Goal: Task Accomplishment & Management: Manage account settings

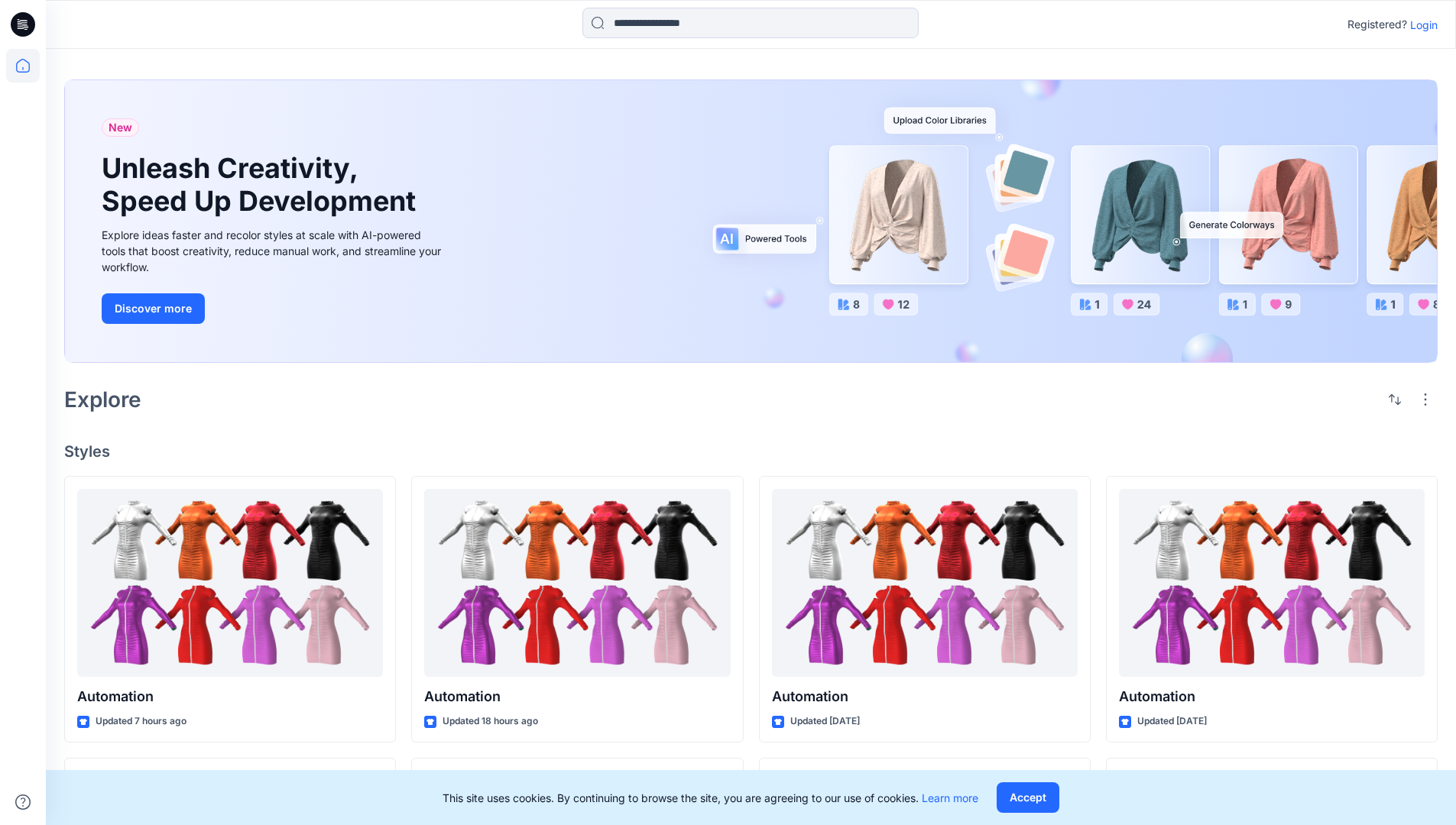
click at [1420, 24] on p "Login" at bounding box center [1424, 25] width 27 height 16
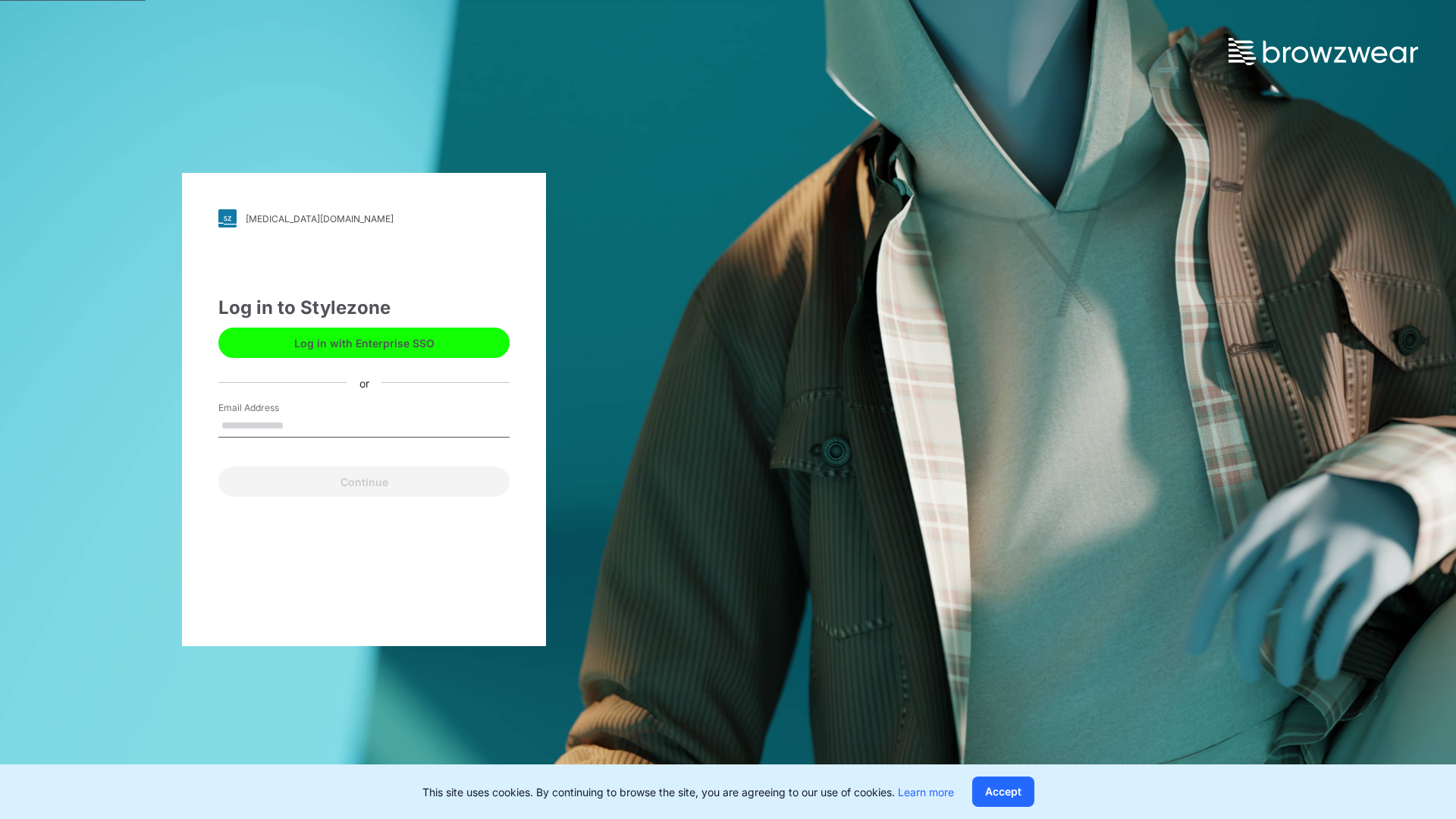
click at [300, 425] on input "Email Address" at bounding box center [363, 426] width 292 height 22
type input "**********"
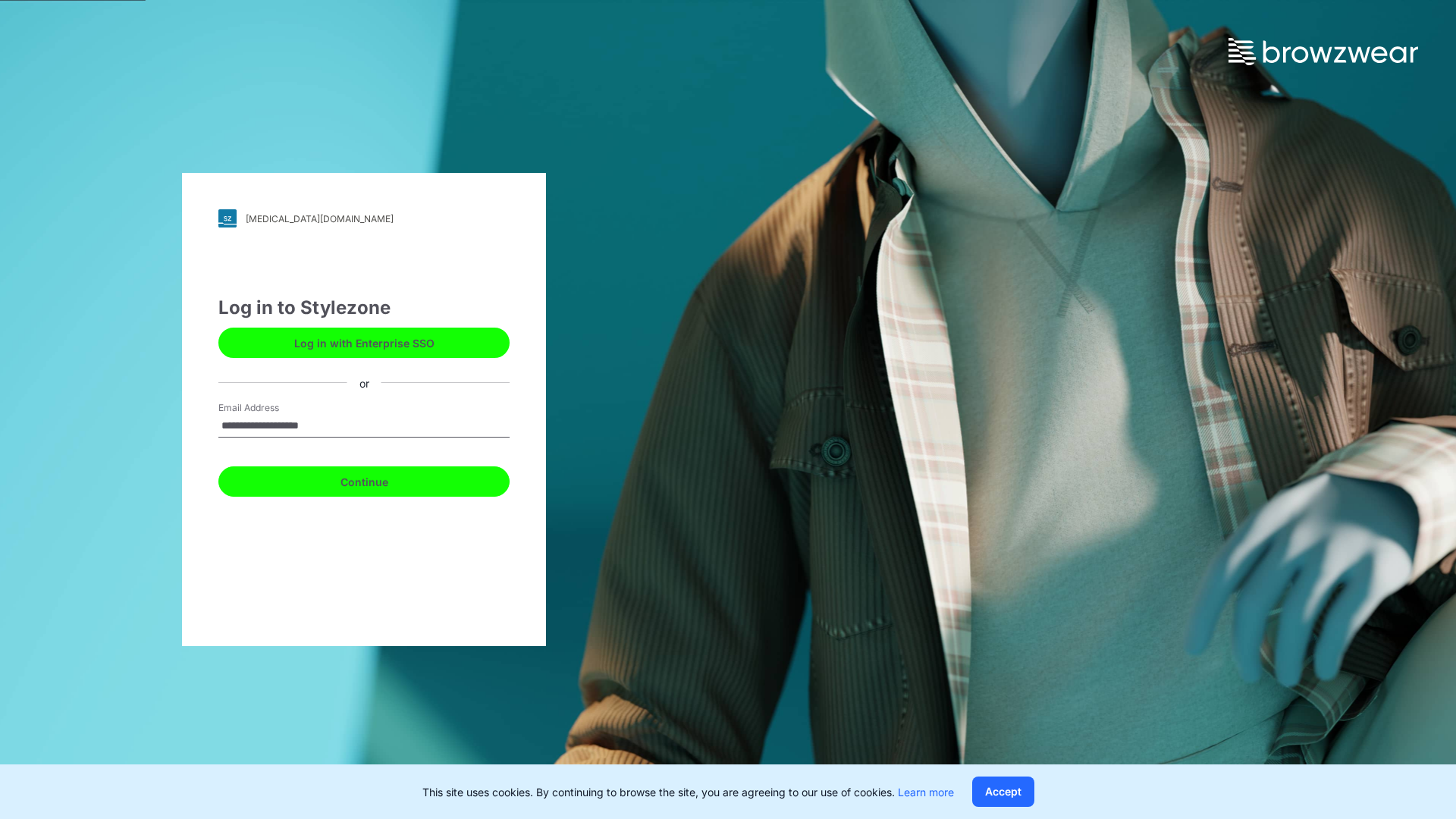
click at [381, 479] on button "Continue" at bounding box center [363, 482] width 292 height 30
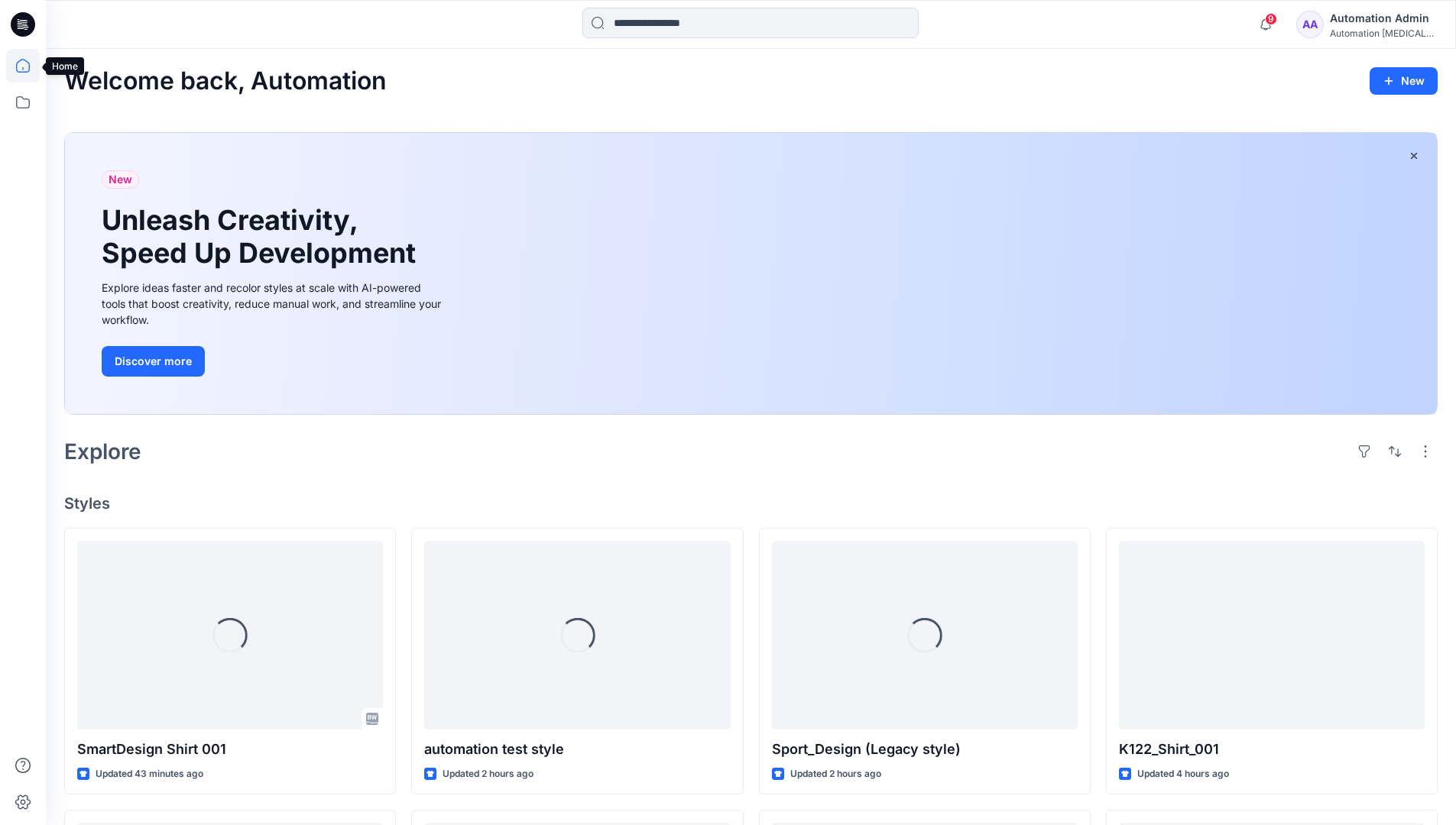
click at [29, 66] on icon at bounding box center [23, 65] width 14 height 14
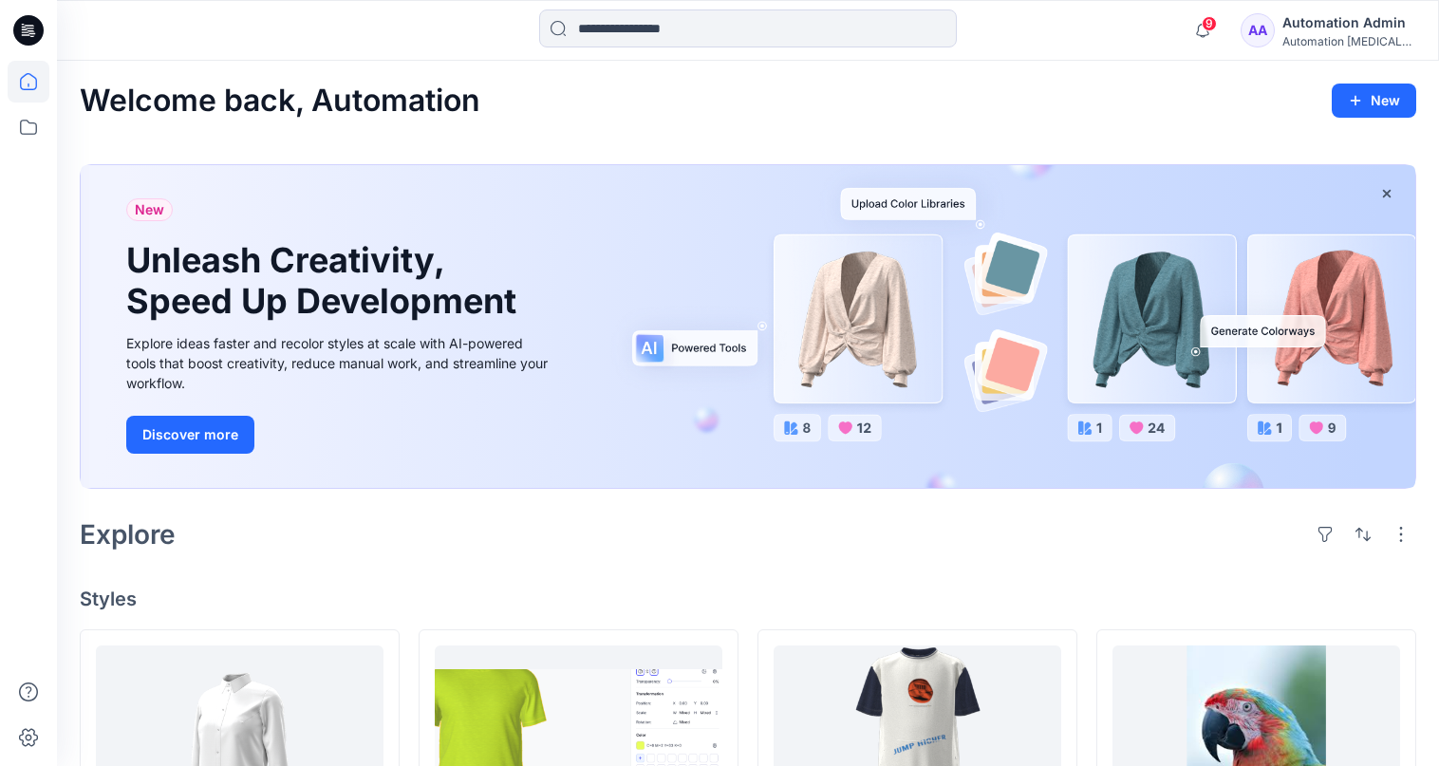
scroll to position [76, 0]
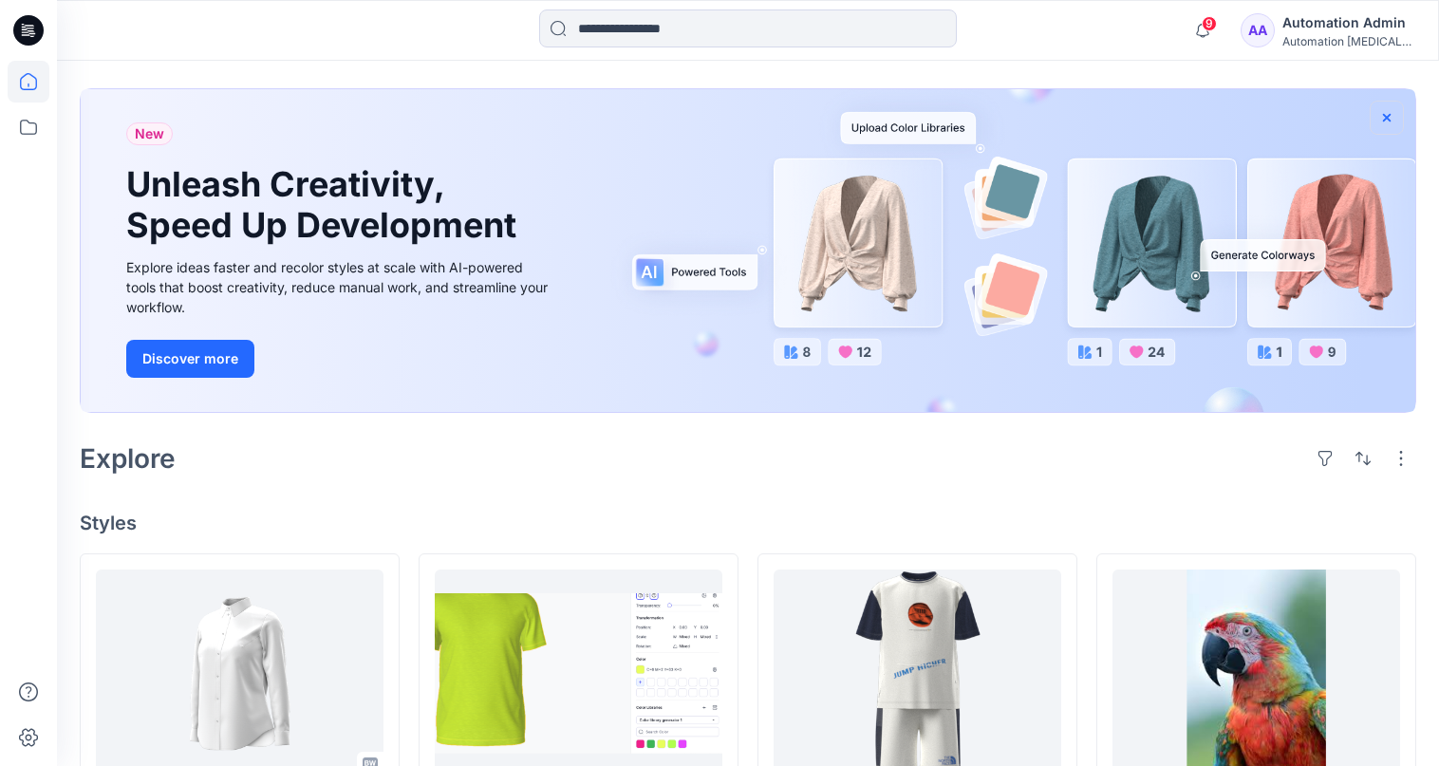
click at [1386, 117] on icon "button" at bounding box center [1387, 117] width 8 height 8
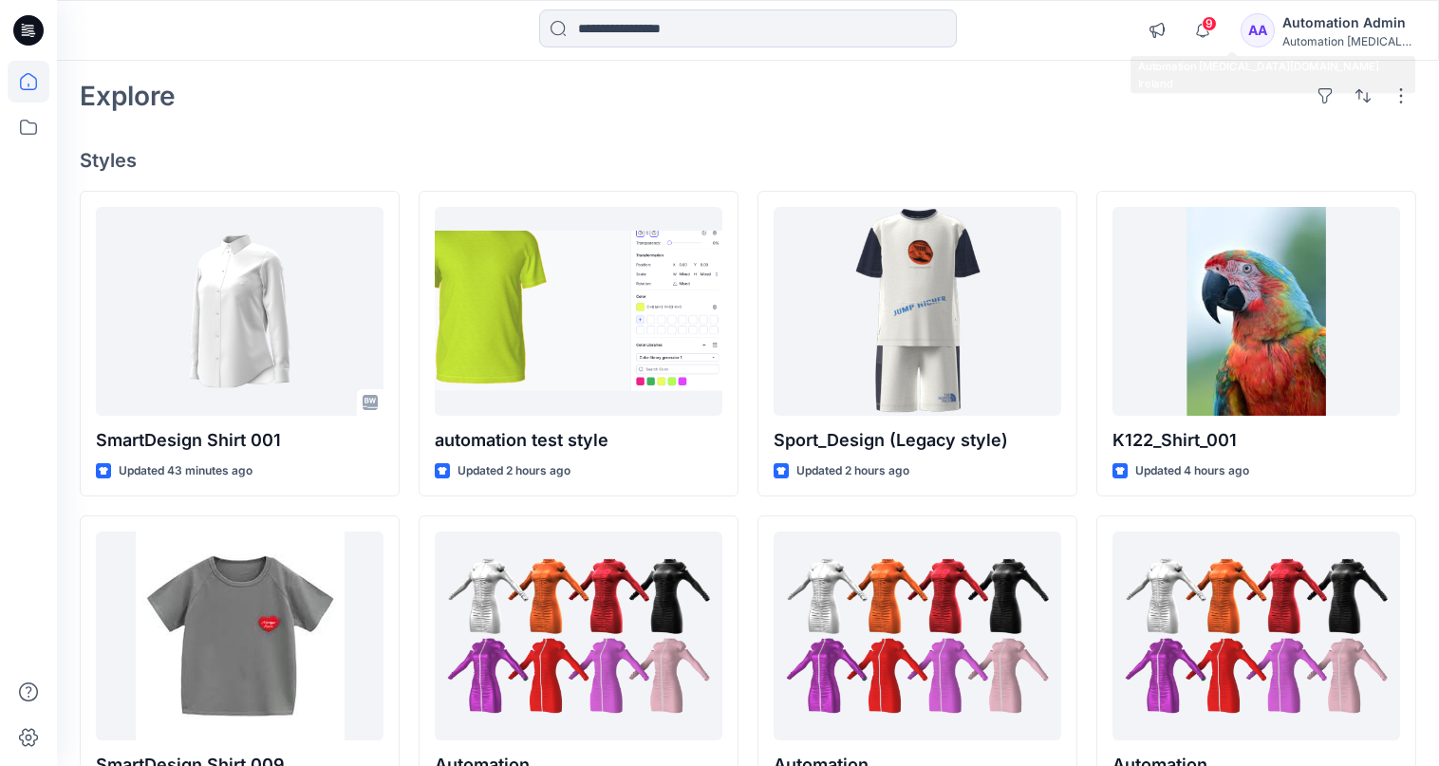
click at [1356, 44] on div "Automation [MEDICAL_DATA]..." at bounding box center [1349, 41] width 133 height 14
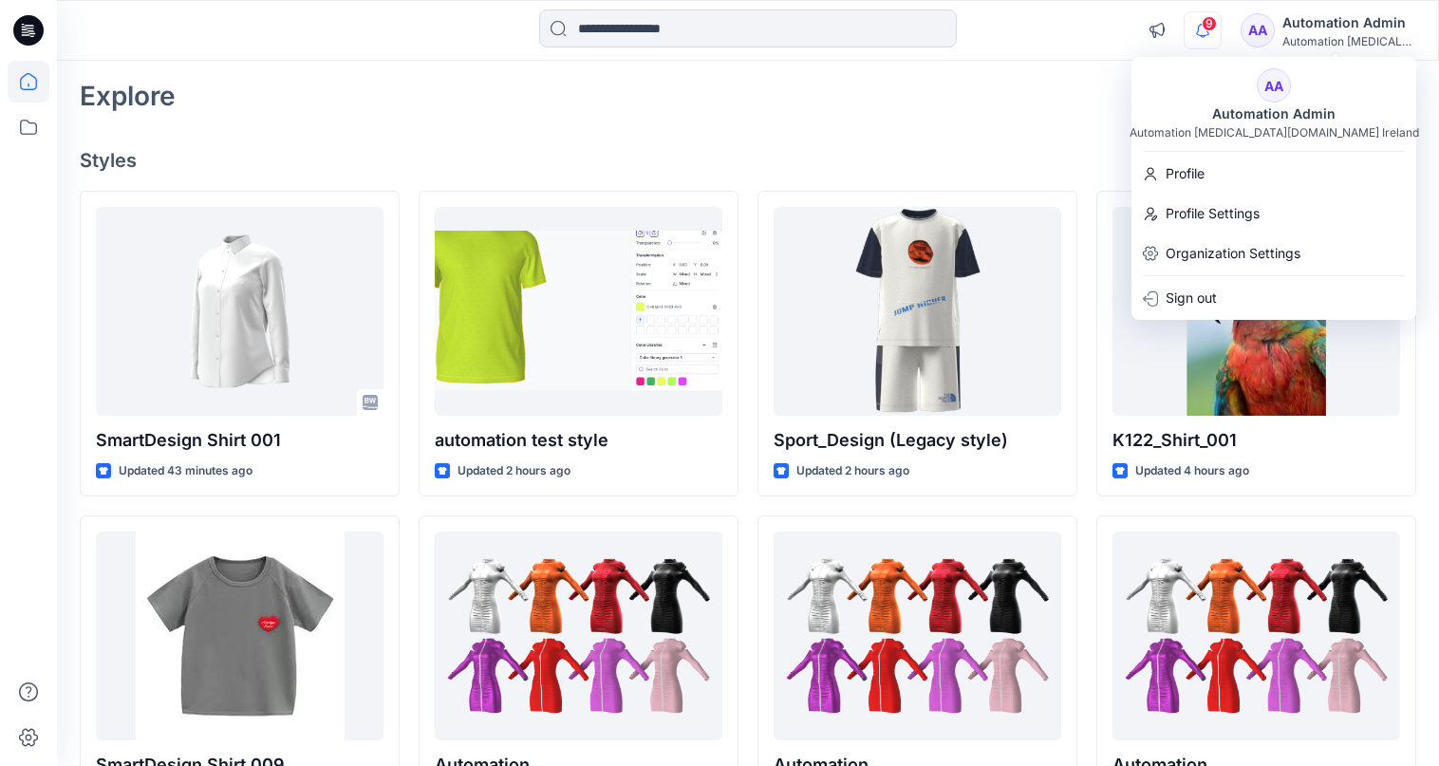
click at [1210, 31] on icon "button" at bounding box center [1202, 30] width 13 height 12
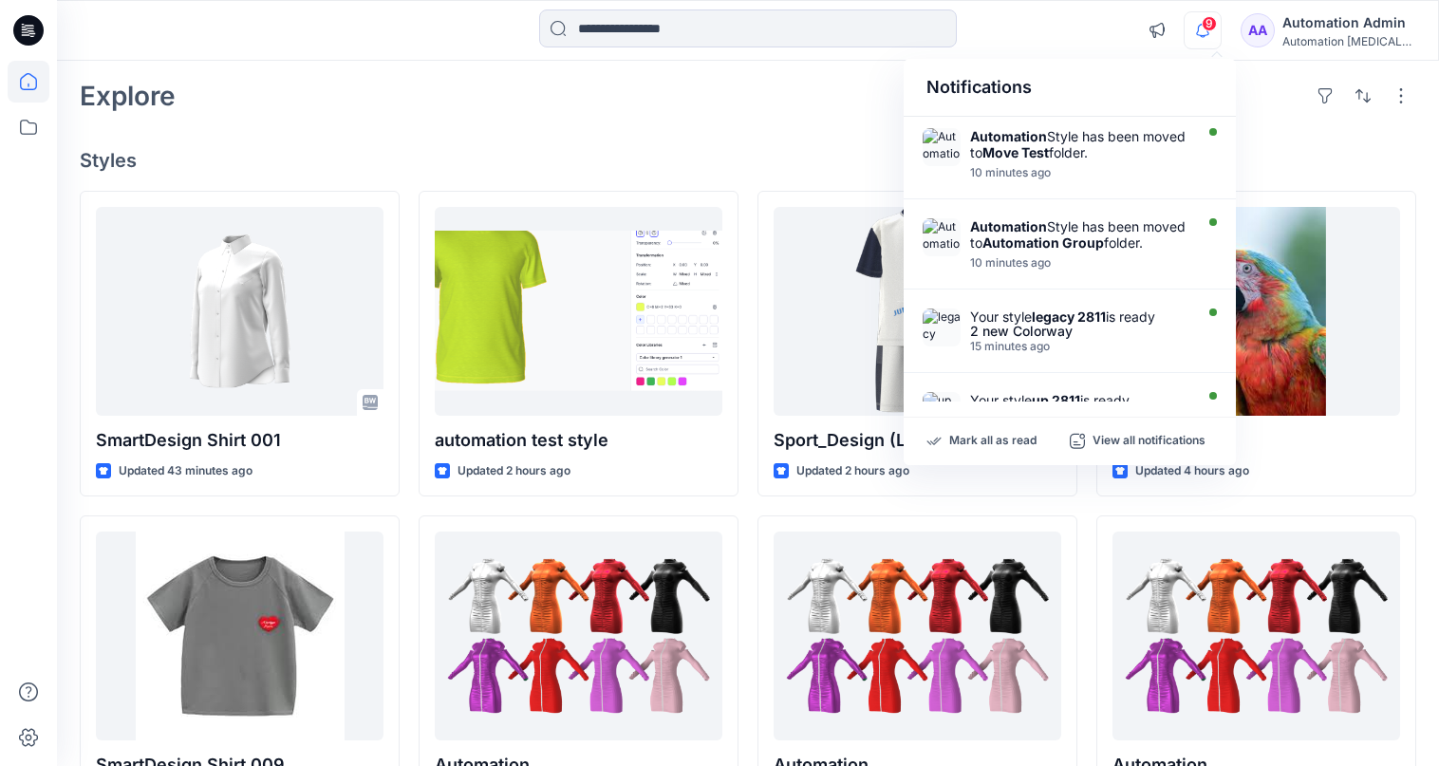
scroll to position [0, 0]
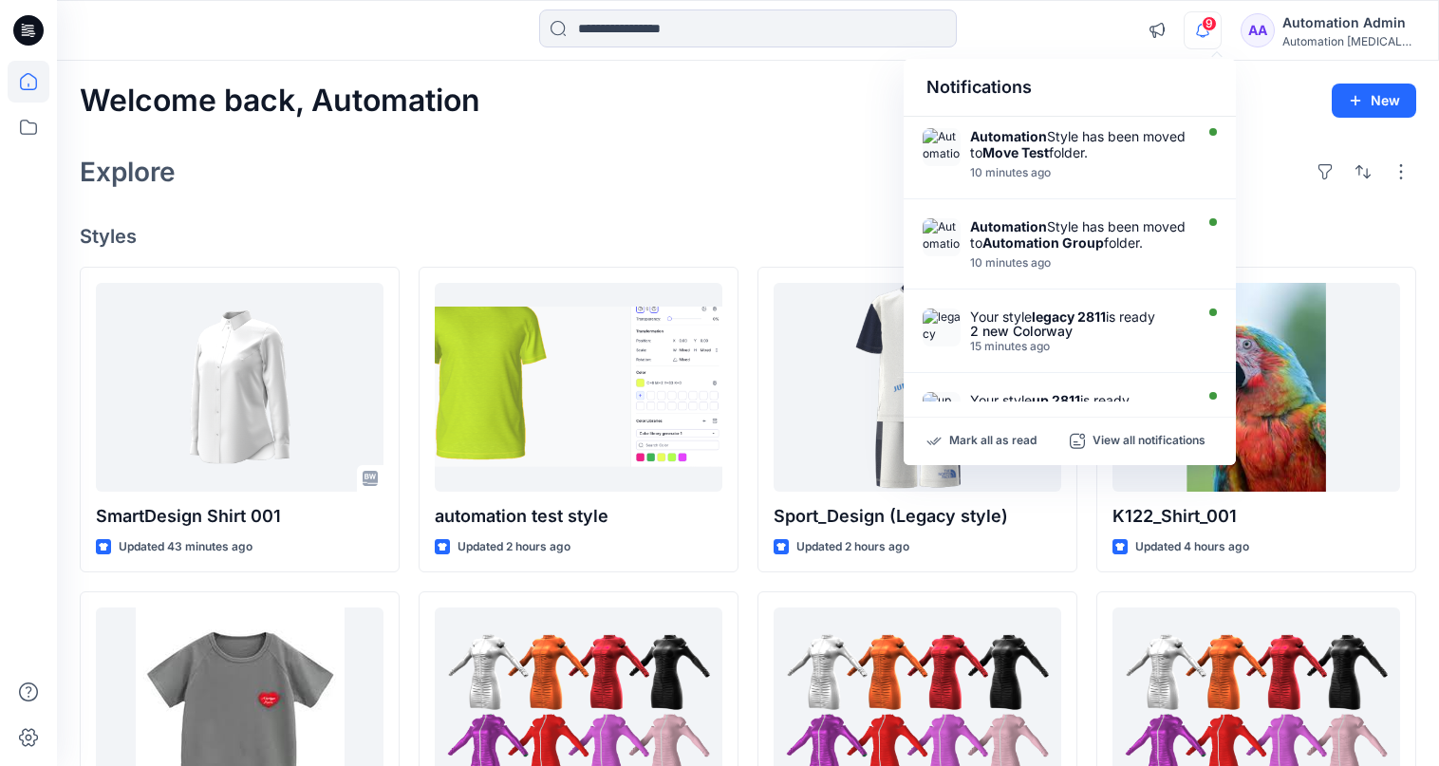
click at [942, 96] on div "Notifications" at bounding box center [1070, 88] width 332 height 58
click at [753, 40] on input at bounding box center [748, 28] width 418 height 38
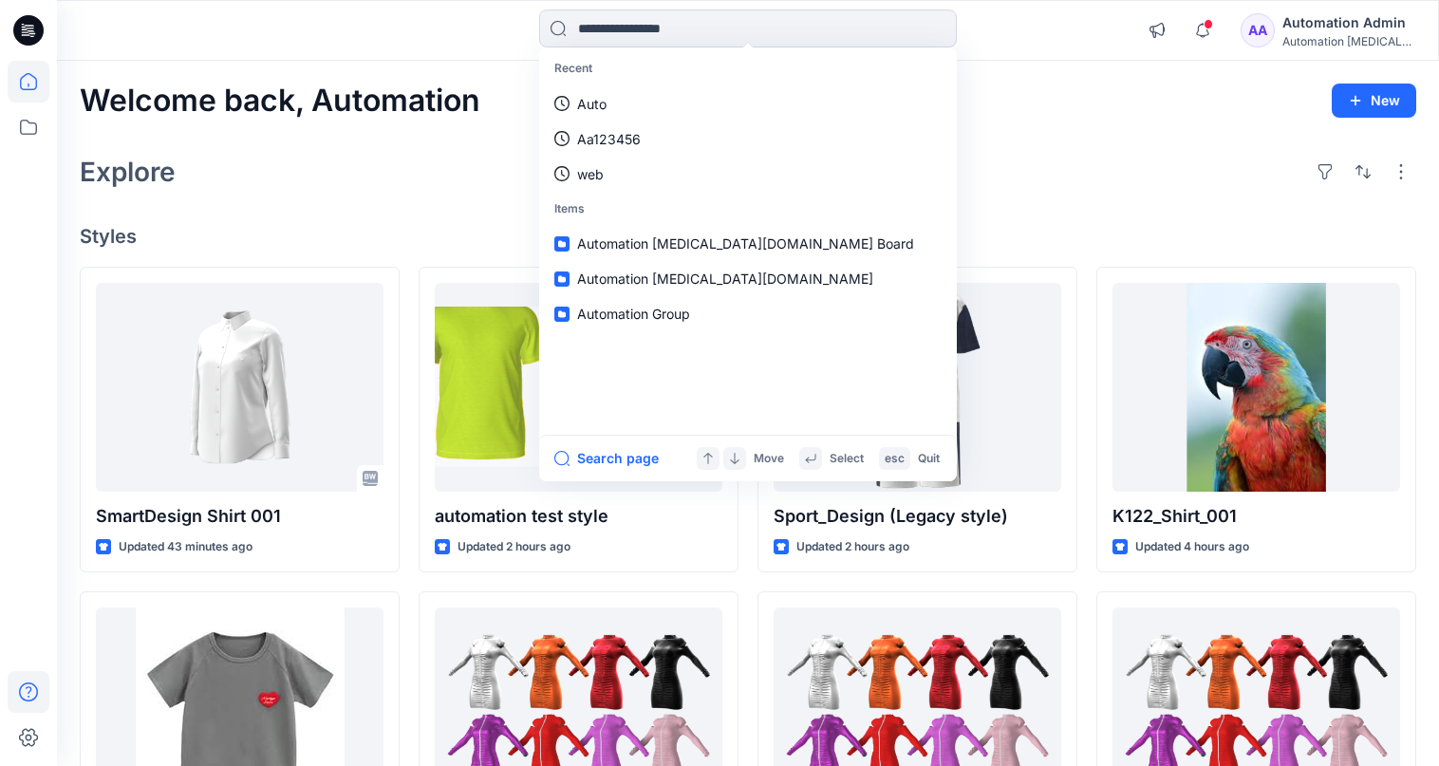
click at [24, 690] on icon at bounding box center [29, 692] width 42 height 42
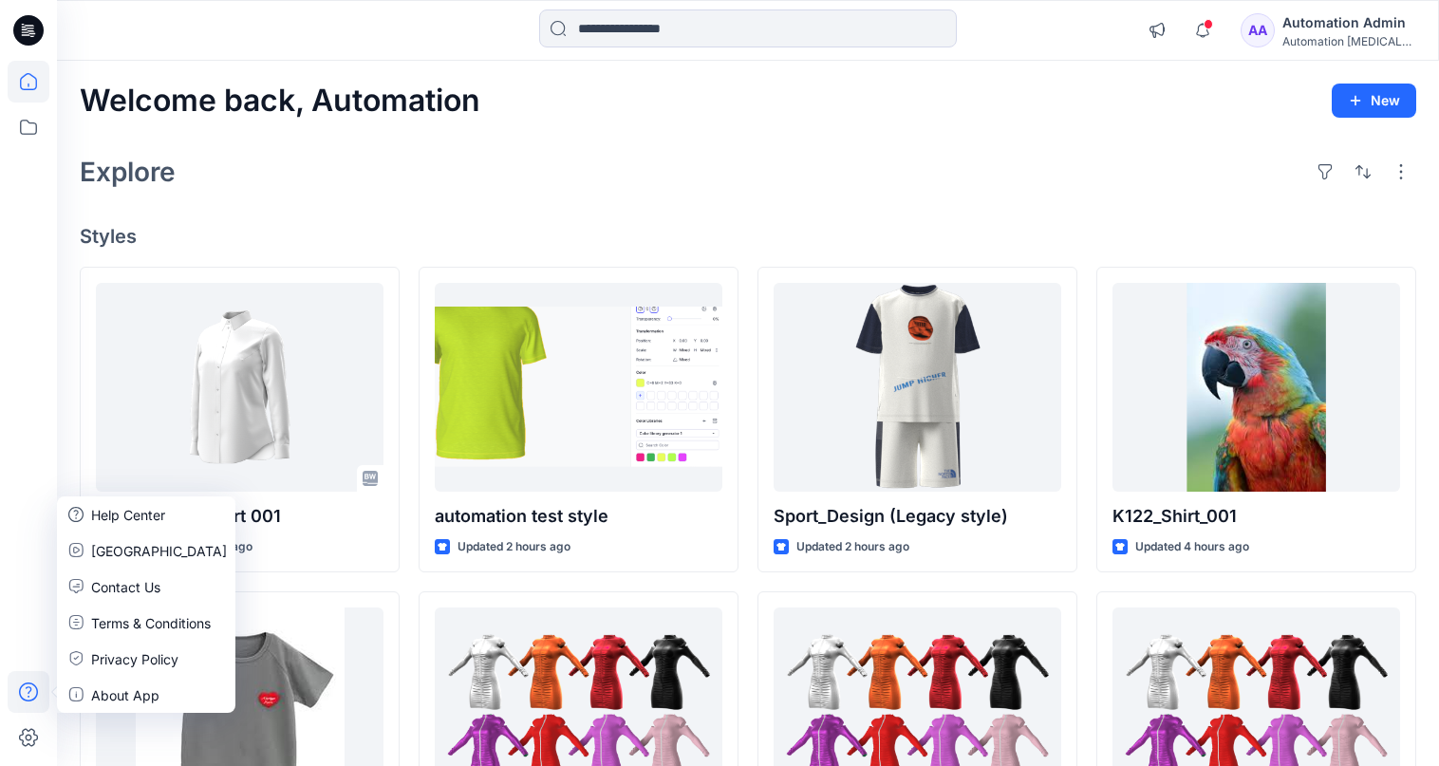
click at [344, 187] on div "Explore" at bounding box center [748, 172] width 1337 height 46
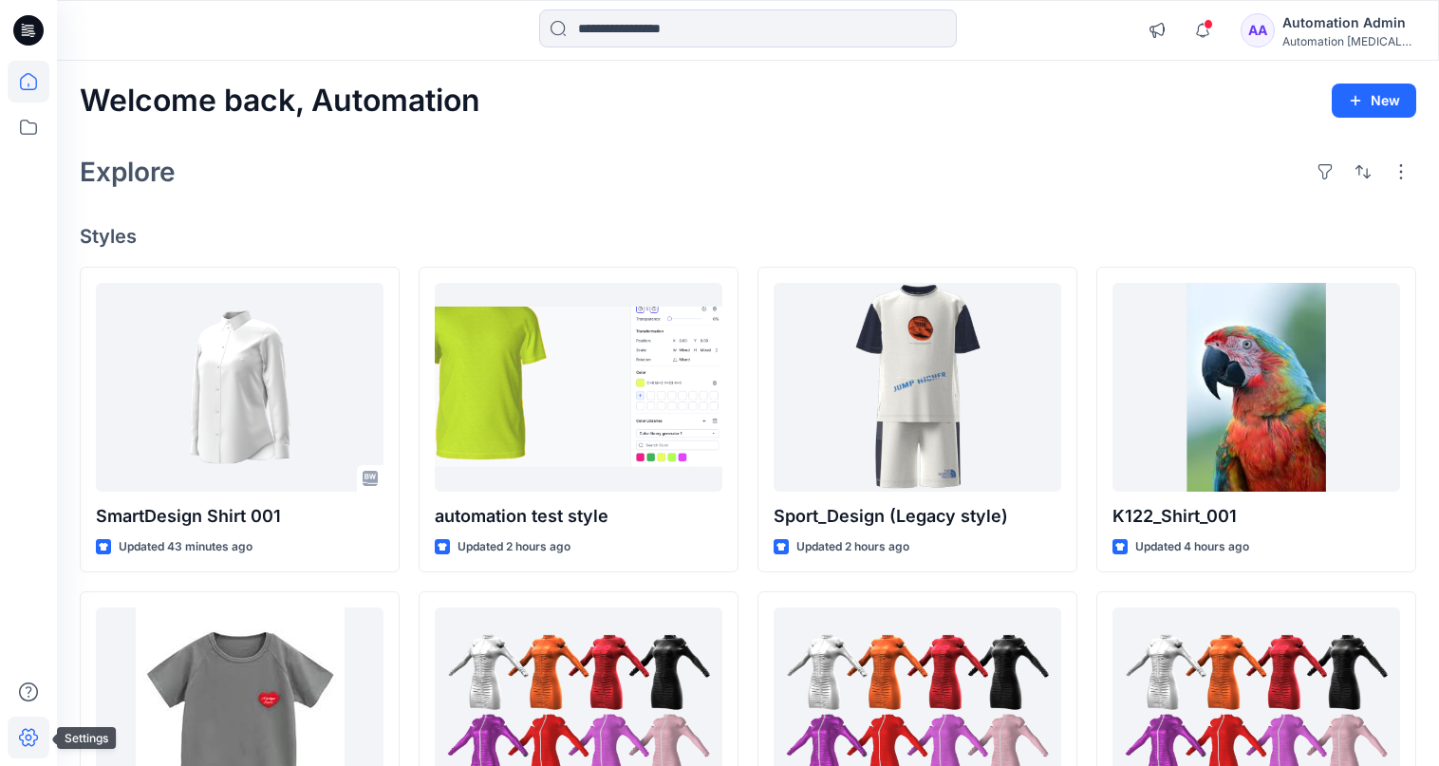
click at [38, 731] on icon at bounding box center [29, 738] width 42 height 42
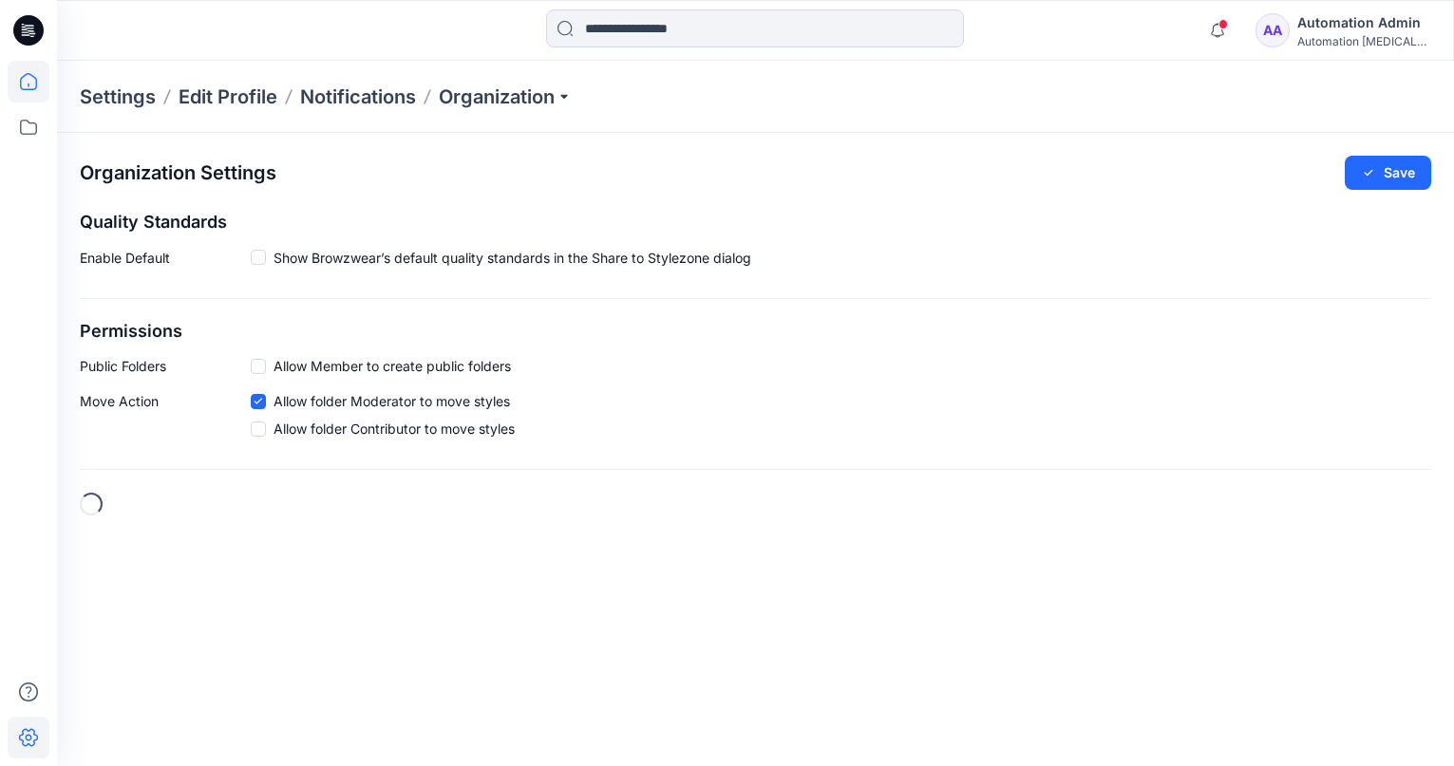
click at [39, 84] on icon at bounding box center [29, 82] width 42 height 42
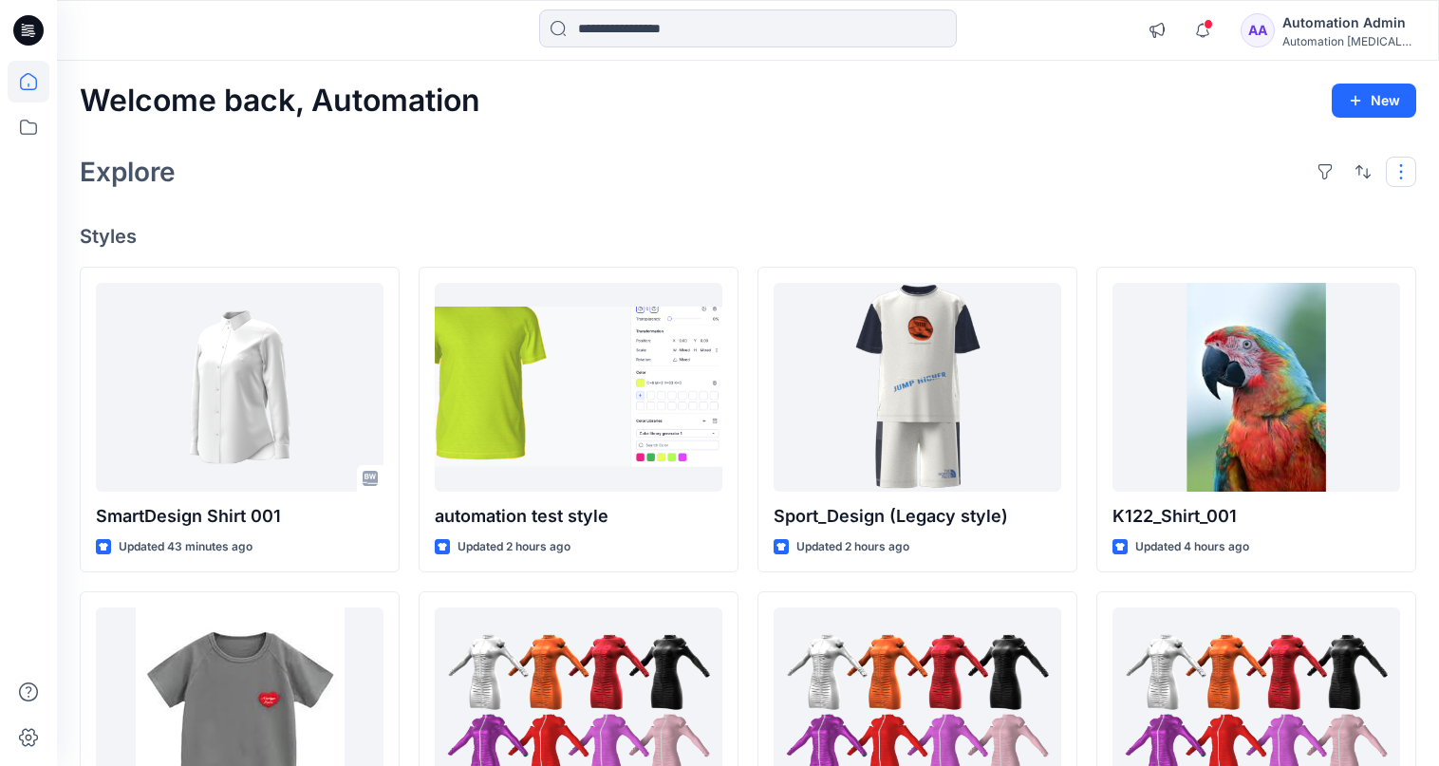
click at [1398, 180] on button "button" at bounding box center [1401, 172] width 30 height 30
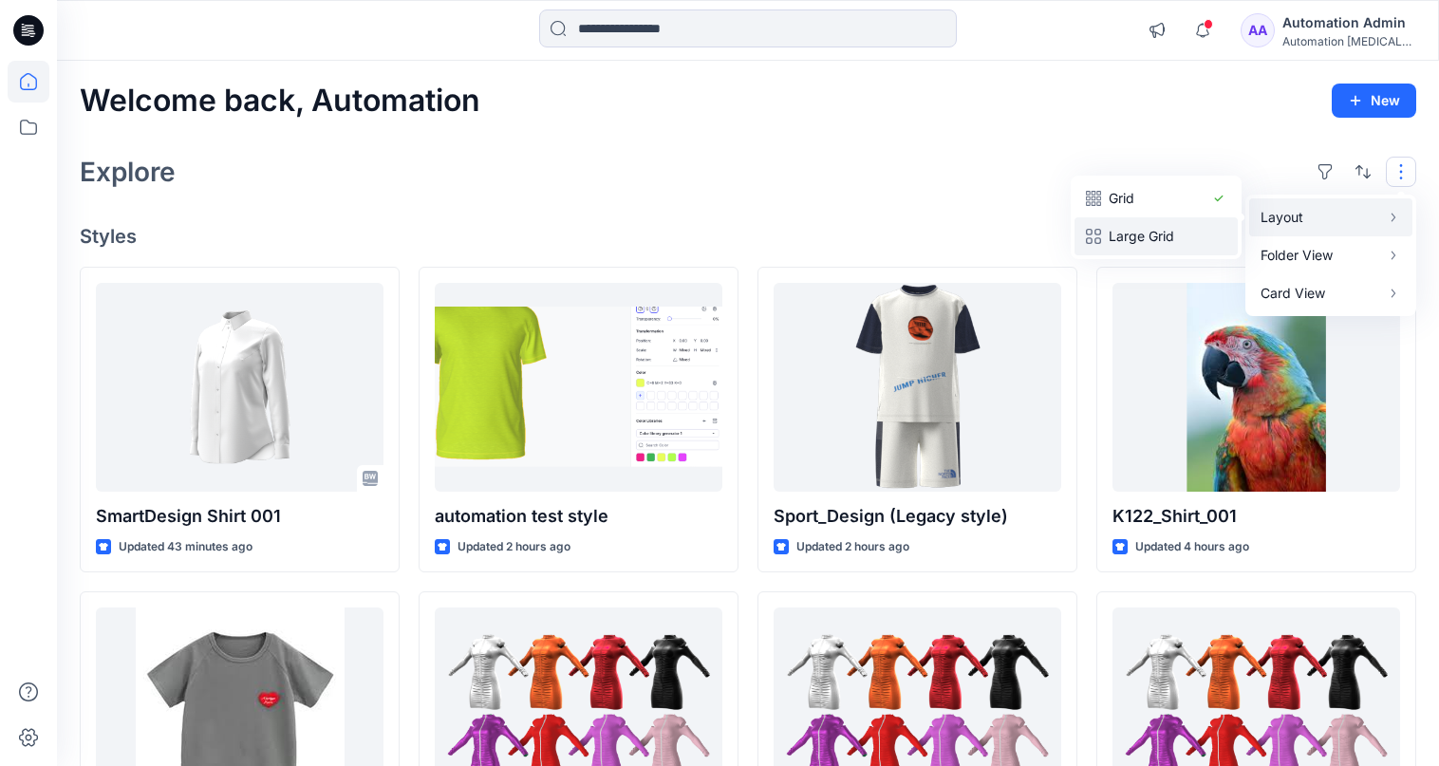
click at [1175, 226] on p "Large Grid" at bounding box center [1156, 236] width 95 height 23
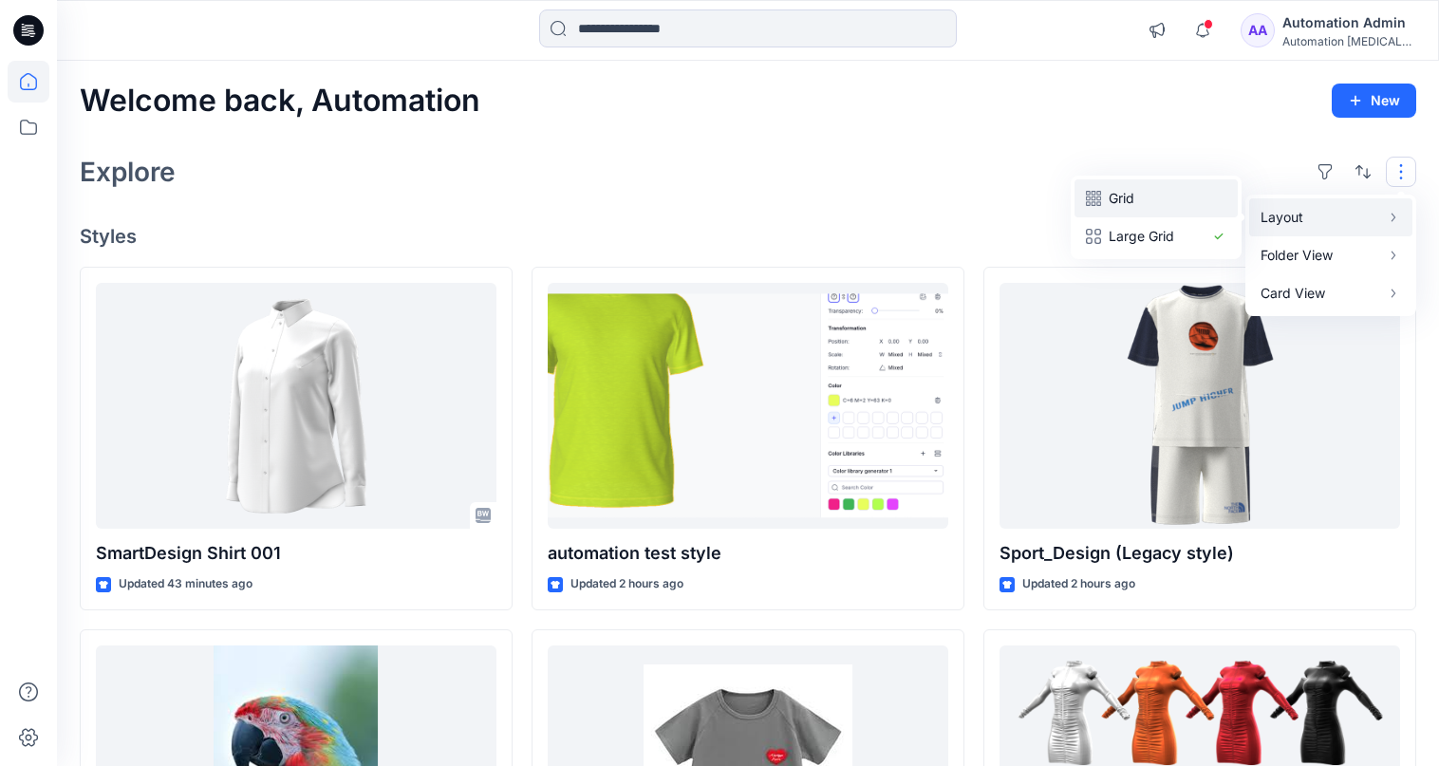
click at [1134, 198] on p "Grid" at bounding box center [1156, 198] width 95 height 23
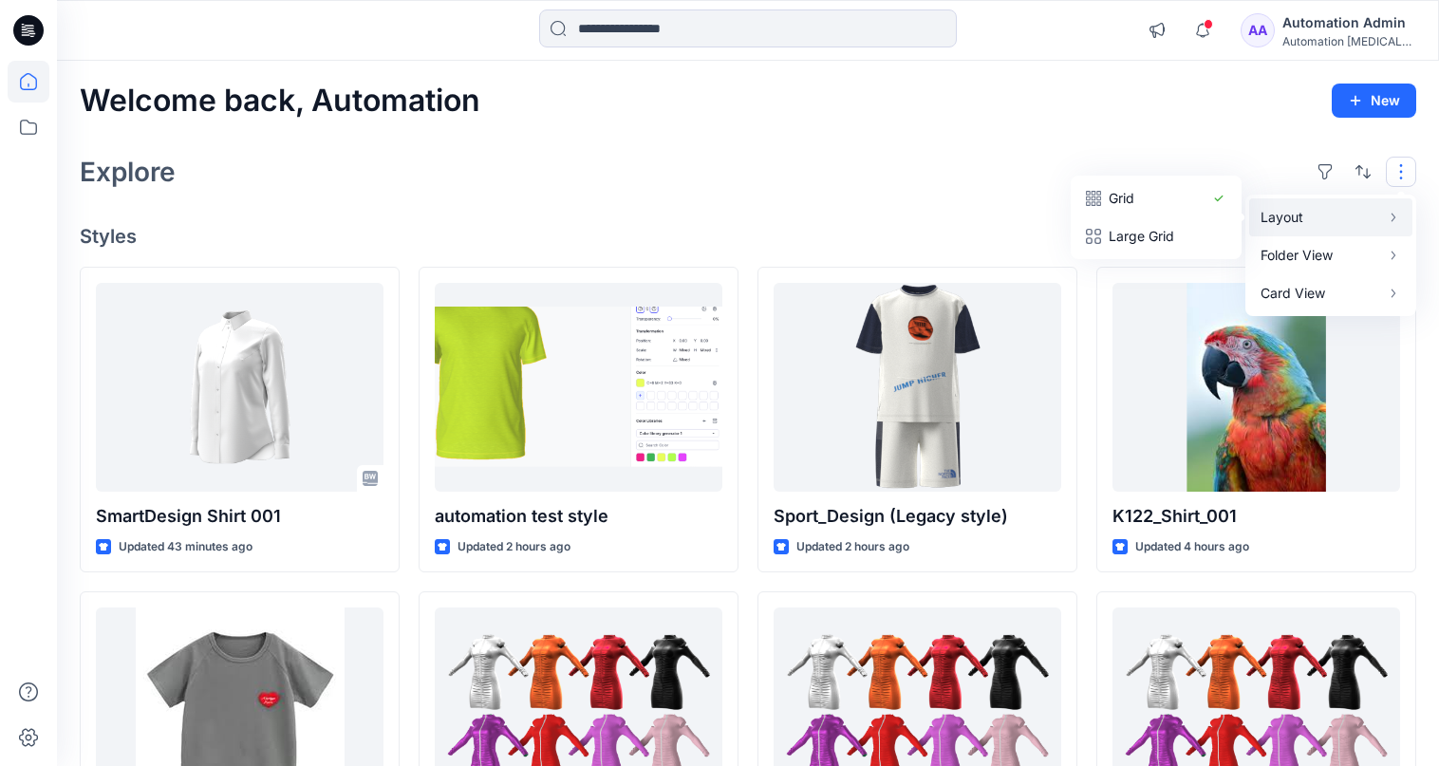
click at [1402, 172] on button "button" at bounding box center [1401, 172] width 30 height 30
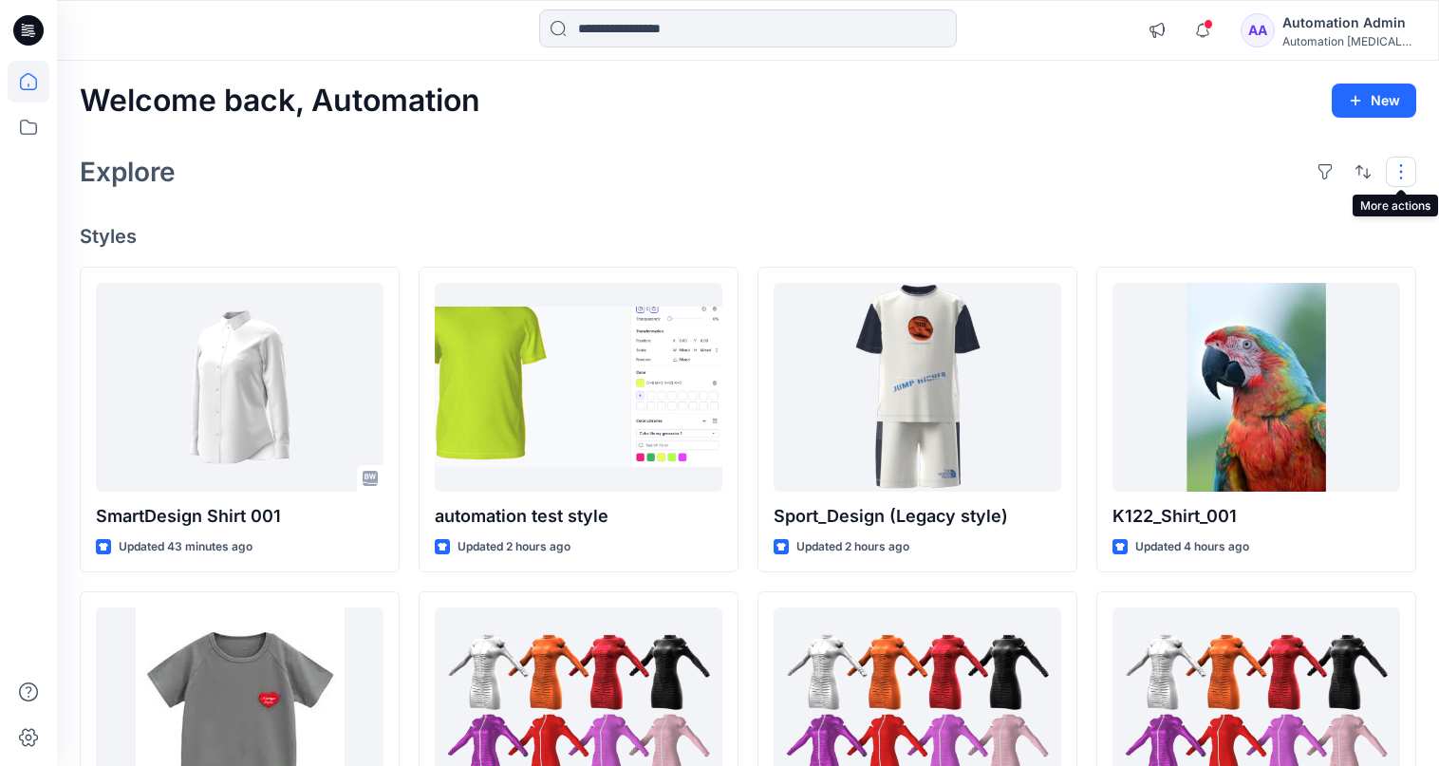
click at [1393, 172] on button "button" at bounding box center [1401, 172] width 30 height 30
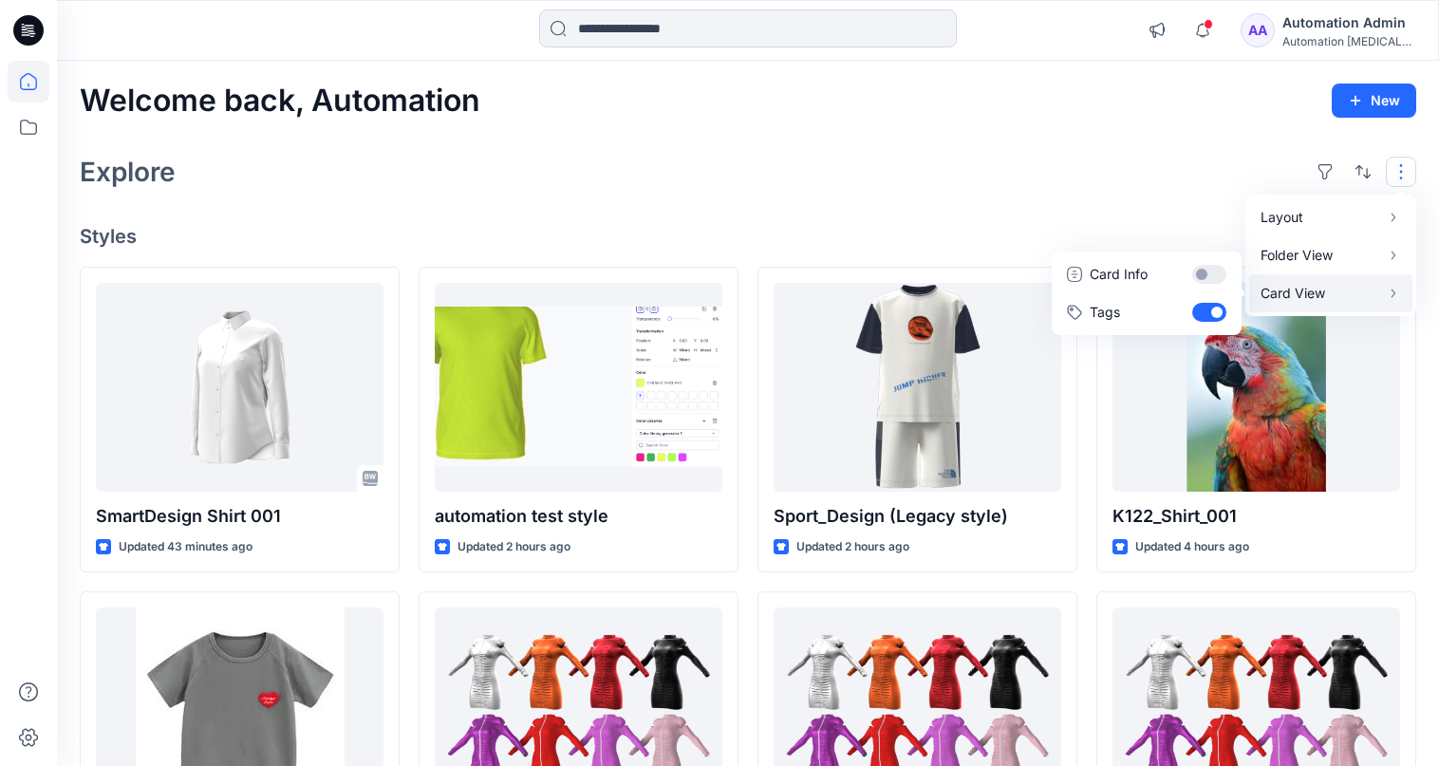
click at [1340, 288] on p "Card View" at bounding box center [1321, 293] width 120 height 23
click at [1208, 273] on button "Card Info" at bounding box center [1147, 274] width 182 height 38
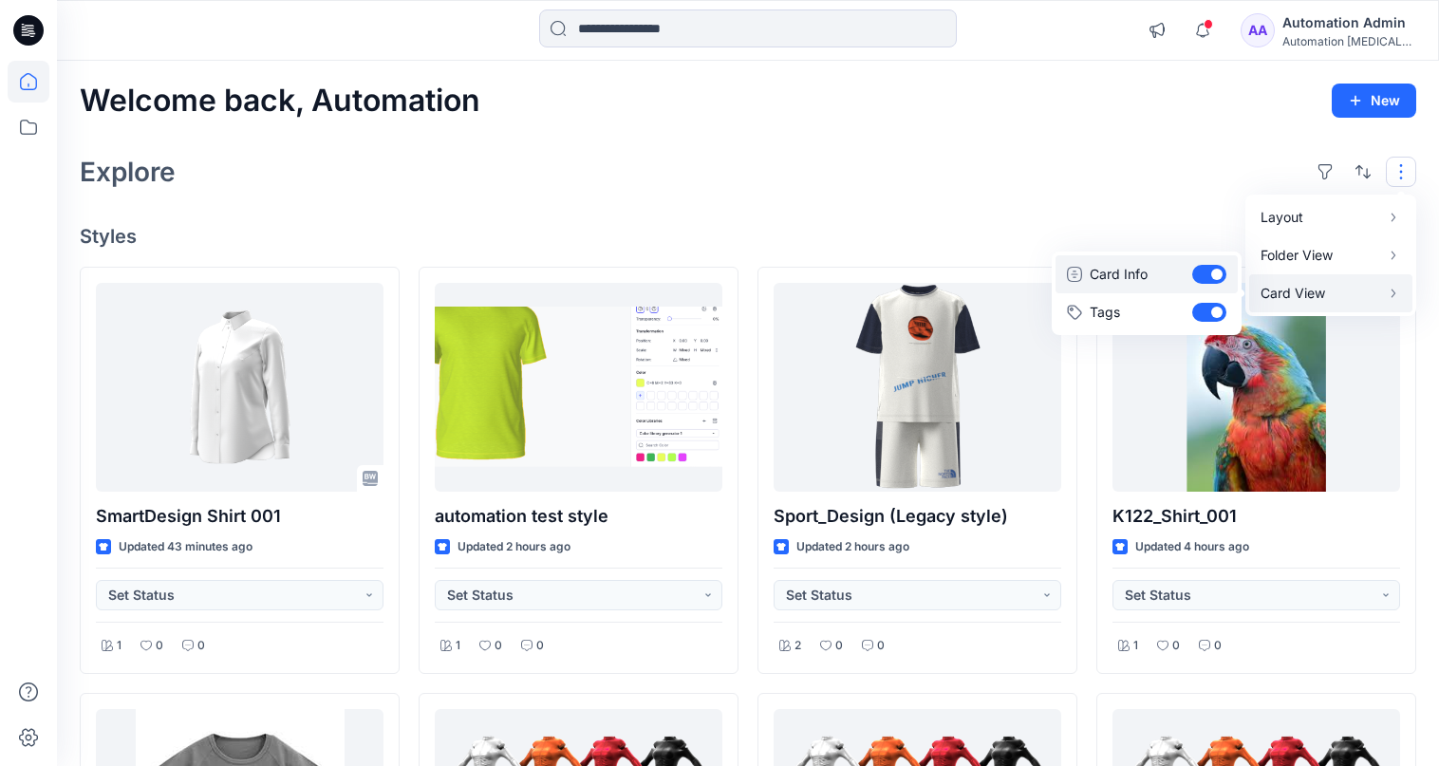
click at [1208, 273] on button "Card Info" at bounding box center [1147, 274] width 182 height 38
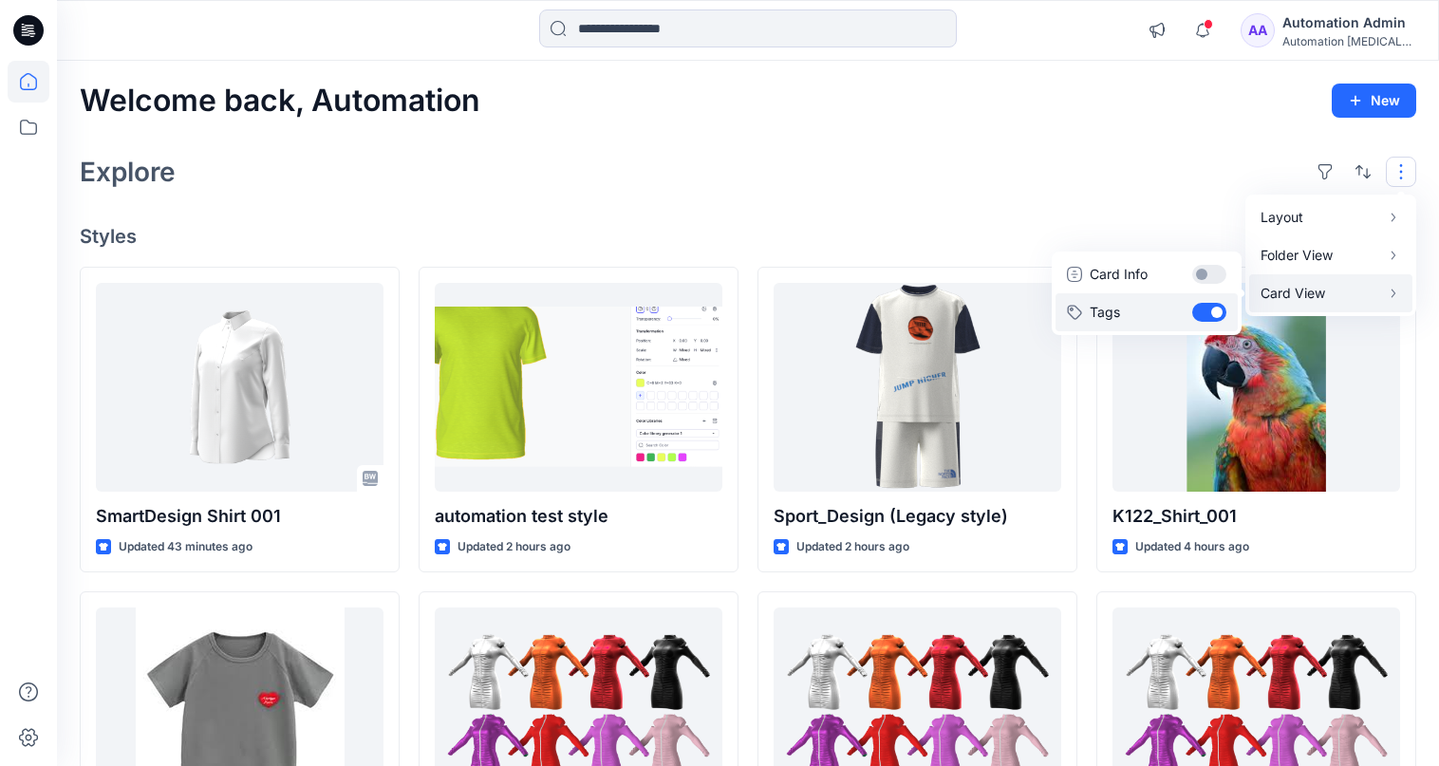
click at [1210, 309] on button "Tags" at bounding box center [1147, 312] width 182 height 38
click at [1380, 166] on div "Layout Grid Large Grid Folder View Compact Card Card View Card Info Tags" at bounding box center [1363, 172] width 106 height 30
click at [1186, 171] on div "Explore" at bounding box center [748, 172] width 1337 height 46
click at [1387, 171] on button "button" at bounding box center [1401, 172] width 30 height 30
click at [1320, 291] on p "Card View" at bounding box center [1321, 293] width 120 height 23
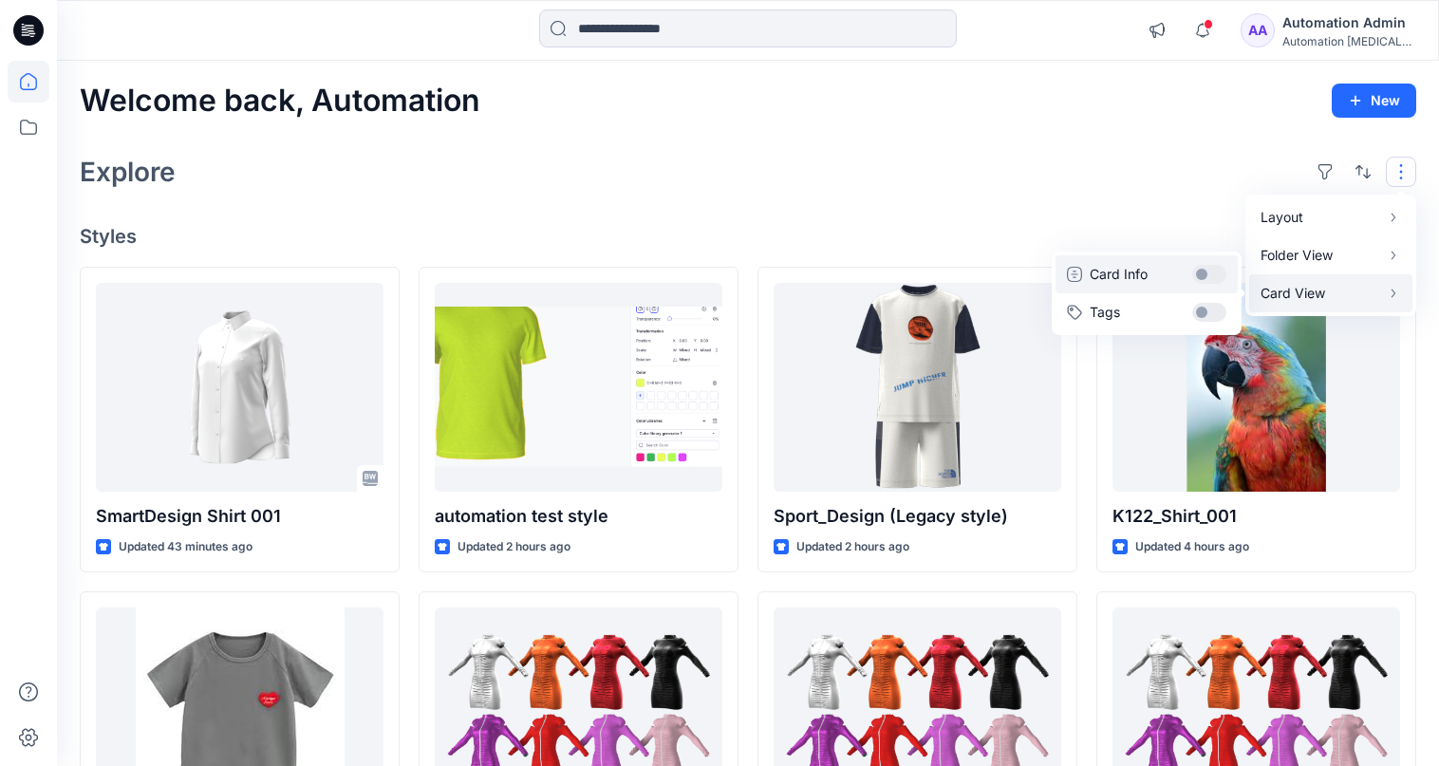
click at [1211, 274] on button "Card Info" at bounding box center [1147, 274] width 182 height 38
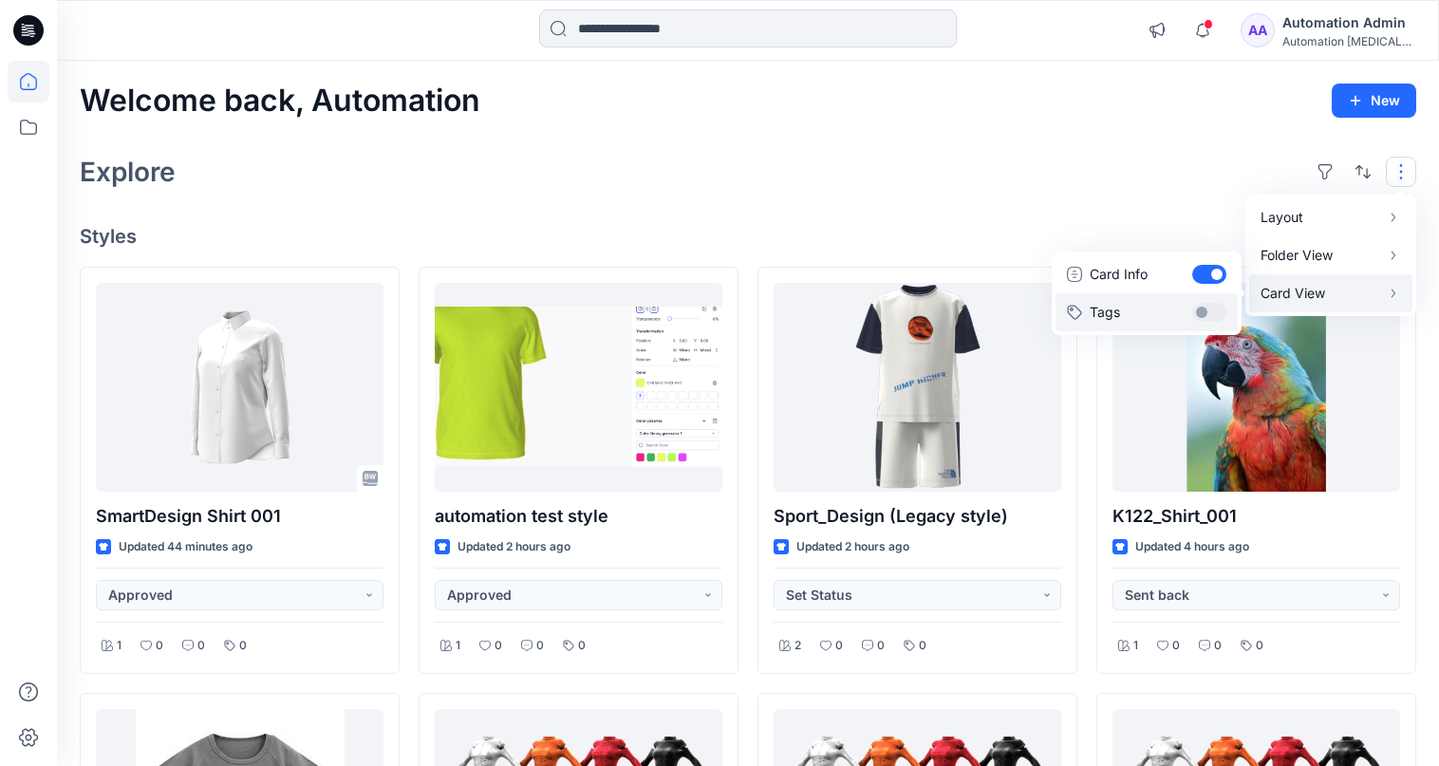
click at [1211, 302] on button "Tags" at bounding box center [1147, 312] width 182 height 38
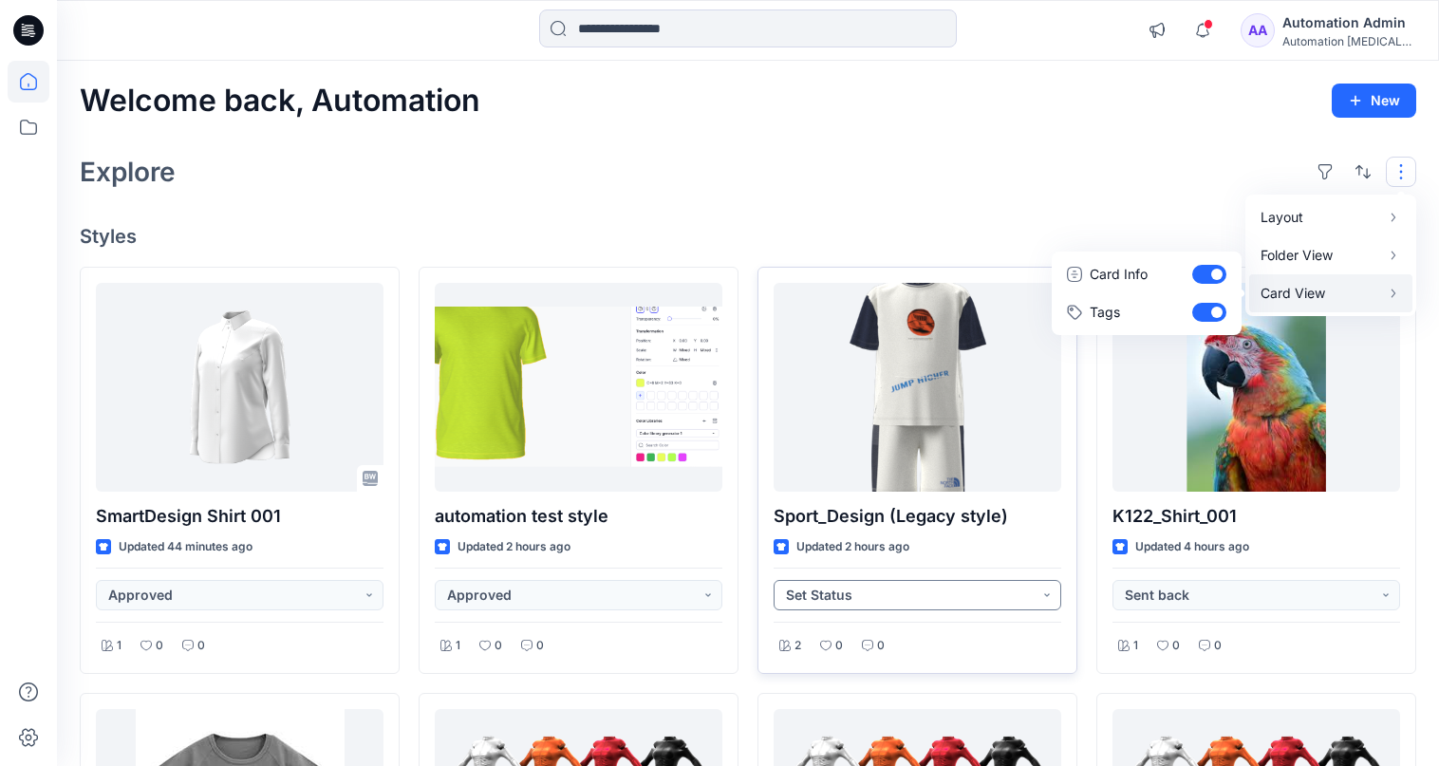
click at [1045, 601] on button "Set Status" at bounding box center [918, 595] width 288 height 30
